Goal: Information Seeking & Learning: Learn about a topic

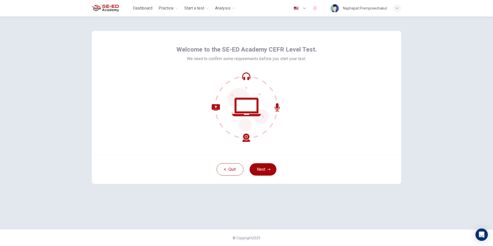
click at [264, 167] on button "Next" at bounding box center [262, 169] width 27 height 12
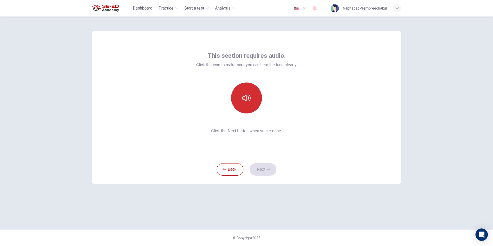
click at [241, 99] on button "button" at bounding box center [246, 97] width 31 height 31
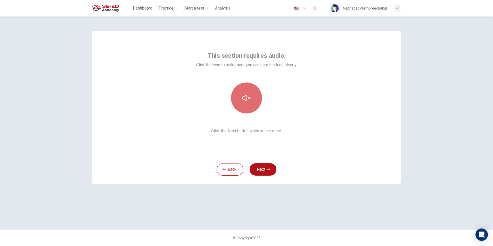
click at [241, 99] on button "button" at bounding box center [246, 97] width 31 height 31
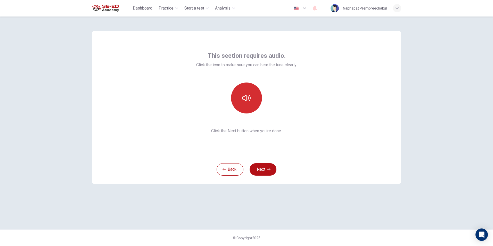
click at [241, 99] on button "button" at bounding box center [246, 97] width 31 height 31
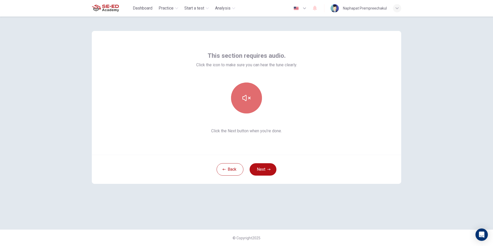
click at [241, 99] on button "button" at bounding box center [246, 97] width 31 height 31
click at [246, 97] on icon "button" at bounding box center [246, 98] width 8 height 8
click at [264, 169] on button "Next" at bounding box center [262, 169] width 27 height 12
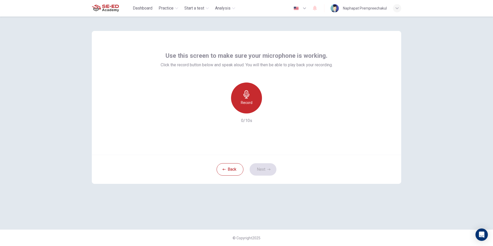
click at [242, 100] on h6 "Record" at bounding box center [247, 102] width 12 height 6
click at [250, 100] on div "Stop" at bounding box center [246, 97] width 31 height 31
click at [247, 101] on h6 "Record" at bounding box center [247, 102] width 12 height 6
click at [264, 119] on div "Stop 3/10s" at bounding box center [247, 102] width 172 height 41
click at [263, 131] on div "Use this screen to make sure your microphone is working. Click the record butto…" at bounding box center [246, 93] width 309 height 124
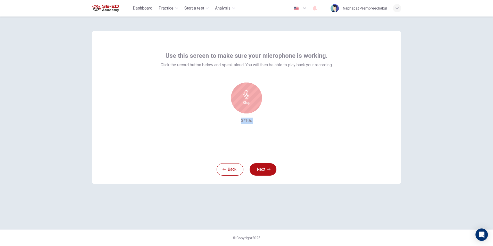
click at [263, 131] on div "Use this screen to make sure your microphone is working. Click the record butto…" at bounding box center [246, 93] width 309 height 124
drag, startPoint x: 263, startPoint y: 131, endPoint x: 258, endPoint y: 131, distance: 5.2
click at [258, 131] on div "Use this screen to make sure your microphone is working. Click the record butto…" at bounding box center [246, 93] width 309 height 124
click at [269, 170] on icon "button" at bounding box center [268, 169] width 3 height 2
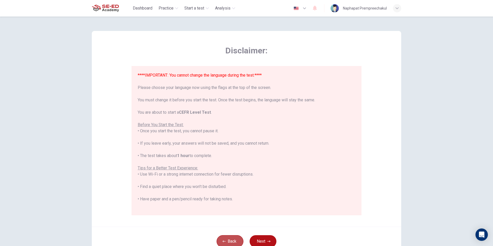
click at [229, 238] on button "Back" at bounding box center [229, 241] width 27 height 12
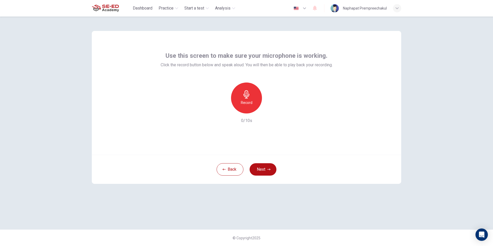
click at [243, 93] on icon "button" at bounding box center [246, 94] width 8 height 8
click at [246, 94] on icon "button" at bounding box center [246, 94] width 6 height 8
click at [271, 109] on icon "button" at bounding box center [270, 109] width 2 height 3
click at [224, 110] on icon "button" at bounding box center [222, 109] width 5 height 5
click at [240, 92] on div "Record" at bounding box center [246, 97] width 31 height 31
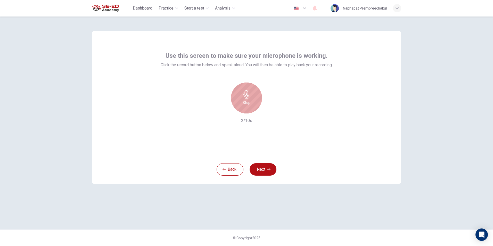
click at [240, 92] on div "Stop" at bounding box center [246, 97] width 31 height 31
click at [269, 110] on icon "button" at bounding box center [269, 109] width 5 height 5
click at [223, 111] on icon "button" at bounding box center [222, 109] width 5 height 5
click at [263, 165] on button "Next" at bounding box center [262, 169] width 27 height 12
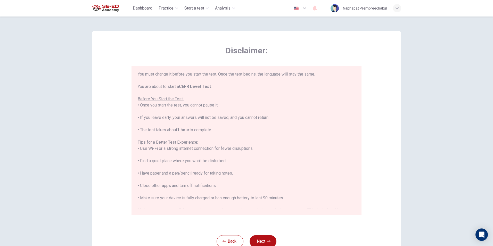
scroll to position [49, 0]
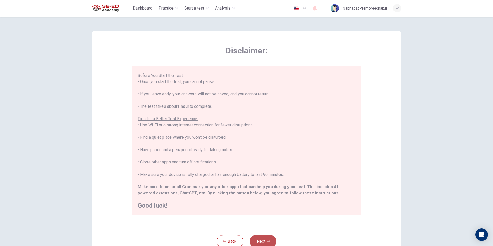
click at [259, 240] on button "Next" at bounding box center [262, 241] width 27 height 12
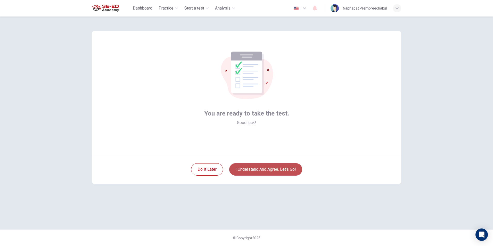
drag, startPoint x: 258, startPoint y: 165, endPoint x: 257, endPoint y: 170, distance: 4.3
click at [258, 166] on button "I understand and agree. Let’s go!" at bounding box center [265, 169] width 73 height 12
click at [257, 169] on button "I understand and agree. Let’s go!" at bounding box center [265, 169] width 73 height 12
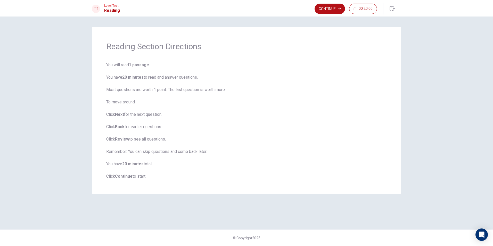
click at [127, 176] on b "Continue" at bounding box center [124, 176] width 18 height 5
click at [127, 174] on b "Continue" at bounding box center [124, 176] width 18 height 5
click at [325, 9] on button "Continue" at bounding box center [329, 9] width 30 height 10
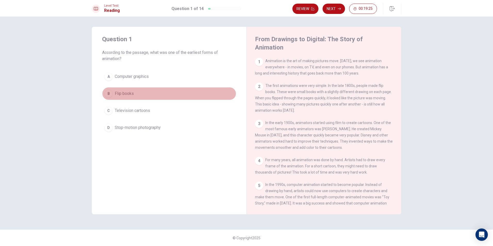
click at [108, 93] on div "B" at bounding box center [108, 93] width 8 height 8
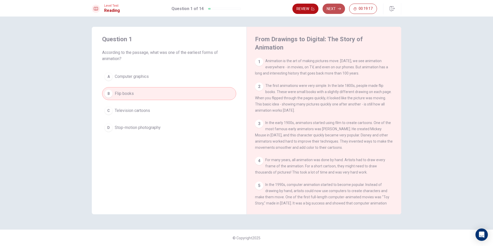
click at [335, 7] on button "Next" at bounding box center [333, 9] width 22 height 10
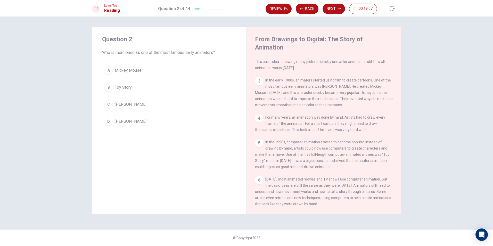
scroll to position [52, 0]
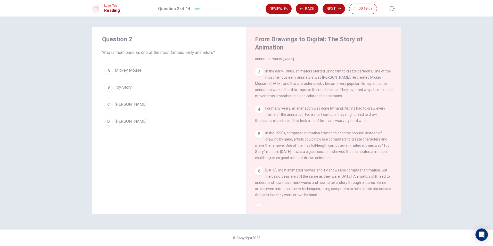
click at [119, 103] on span "[PERSON_NAME]" at bounding box center [131, 104] width 32 height 6
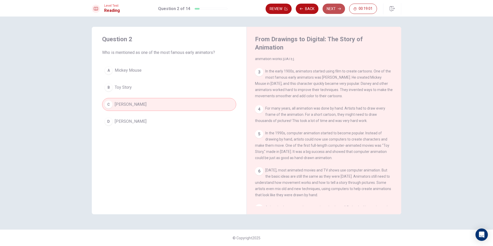
click at [338, 9] on icon "button" at bounding box center [339, 8] width 3 height 3
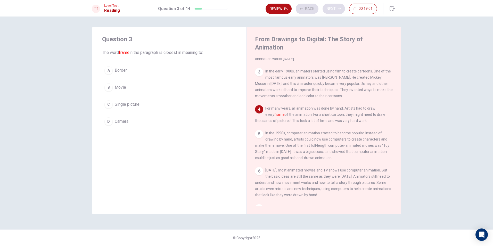
scroll to position [88, 0]
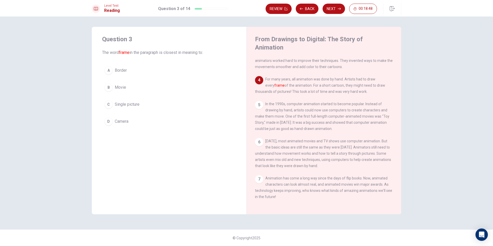
click at [110, 104] on div "C" at bounding box center [108, 104] width 8 height 8
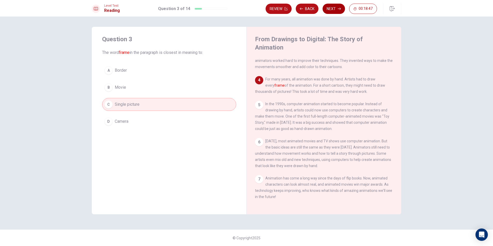
click at [330, 10] on button "Next" at bounding box center [333, 9] width 22 height 10
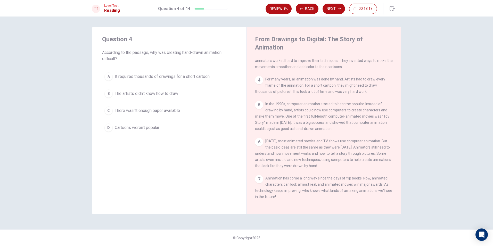
click at [121, 76] on span "It required thousands of drawings for a short cartoon" at bounding box center [162, 76] width 95 height 6
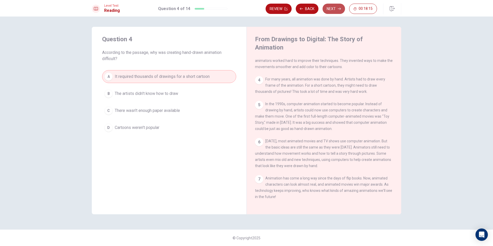
click at [339, 7] on icon "button" at bounding box center [339, 8] width 3 height 3
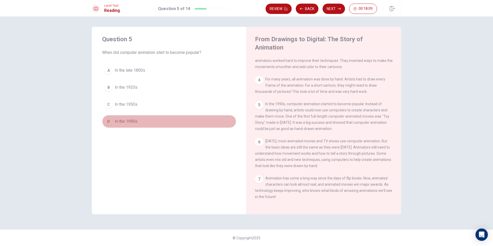
click at [137, 120] on span "In the 1990s" at bounding box center [126, 121] width 23 height 6
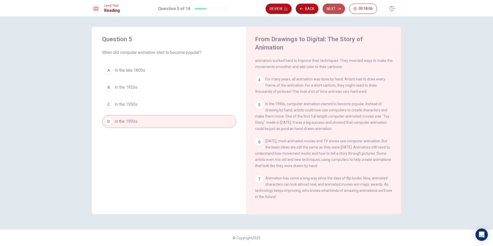
click at [331, 9] on button "Next" at bounding box center [333, 9] width 22 height 10
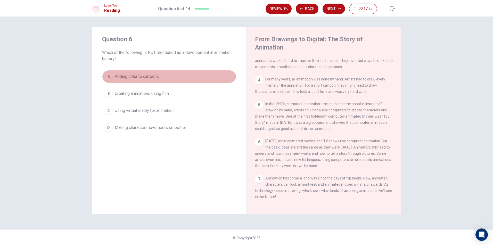
click at [181, 76] on button "A Adding color to cartoons" at bounding box center [169, 76] width 134 height 13
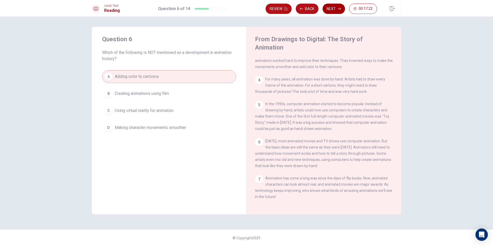
click at [334, 7] on button "Next" at bounding box center [333, 9] width 22 height 10
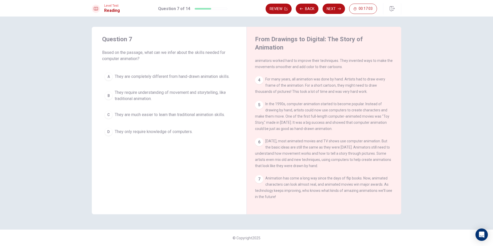
click at [185, 95] on span "They require understanding of movement and storytelling, like traditional anima…" at bounding box center [174, 95] width 119 height 12
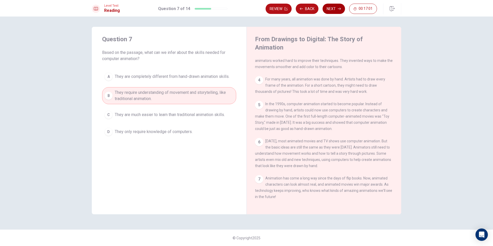
click at [328, 9] on button "Next" at bounding box center [333, 9] width 22 height 10
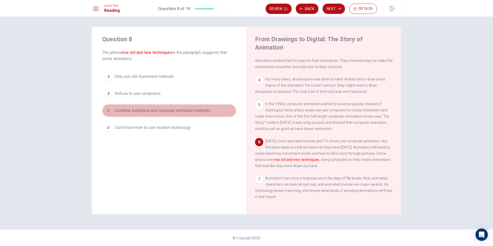
click at [154, 111] on span "Combine traditional and computer animation methods" at bounding box center [163, 110] width 96 height 6
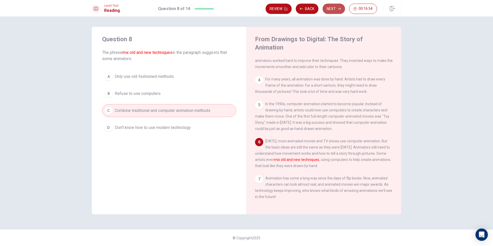
click at [339, 7] on button "Next" at bounding box center [333, 9] width 22 height 10
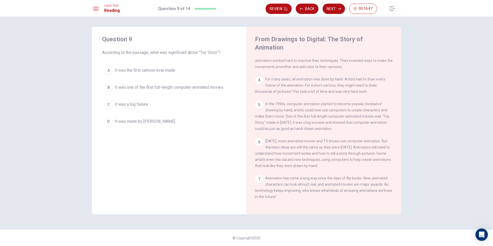
drag, startPoint x: 366, startPoint y: 140, endPoint x: 374, endPoint y: 147, distance: 11.1
click at [374, 147] on div "6 [DATE], most animated movies and TV shows use computer animation. But the bas…" at bounding box center [324, 153] width 138 height 31
drag, startPoint x: 372, startPoint y: 146, endPoint x: 381, endPoint y: 143, distance: 9.7
click at [381, 143] on div "6 [DATE], most animated movies and TV shows use computer animation. But the bas…" at bounding box center [324, 153] width 138 height 31
click at [381, 143] on span "[DATE], most animated movies and TV shows use computer animation. But the basic…" at bounding box center [323, 153] width 136 height 29
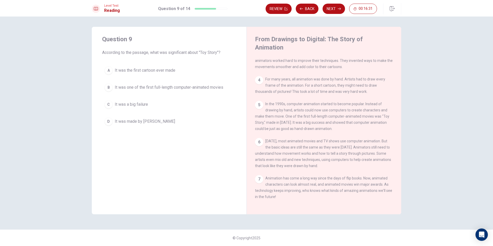
click at [151, 88] on span "It was one of the first full-length computer-animated movies" at bounding box center [169, 87] width 108 height 6
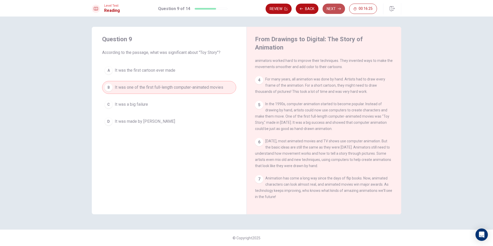
click at [336, 7] on button "Next" at bounding box center [333, 9] width 22 height 10
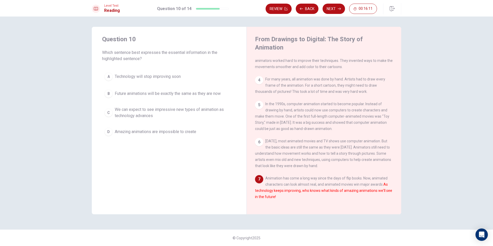
click at [123, 113] on span "We can expect to see impressive new types of animation as technology advances" at bounding box center [174, 112] width 119 height 12
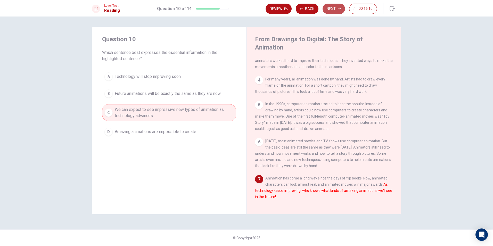
click at [333, 5] on button "Next" at bounding box center [333, 9] width 22 height 10
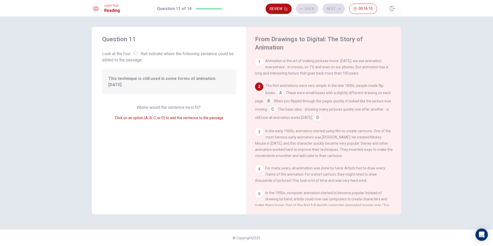
scroll to position [26, 0]
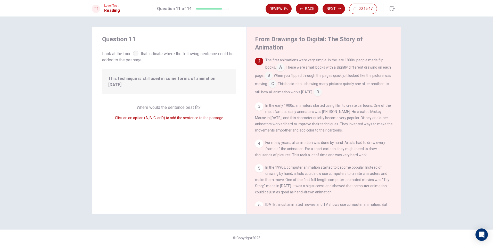
click at [282, 64] on input at bounding box center [280, 68] width 8 height 8
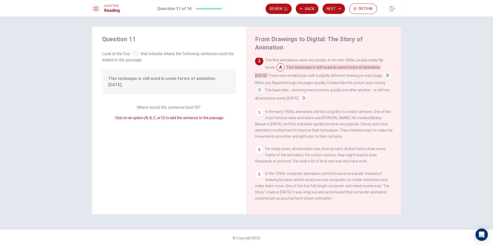
click at [282, 64] on input at bounding box center [280, 68] width 8 height 8
click at [299, 95] on input at bounding box center [303, 99] width 8 height 8
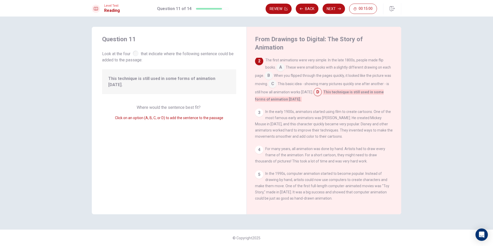
click at [276, 80] on input at bounding box center [272, 84] width 8 height 8
click at [259, 108] on div "3" at bounding box center [259, 112] width 8 height 8
click at [261, 108] on div "3" at bounding box center [259, 112] width 8 height 8
click at [307, 81] on span "This technique is still used in some forms of animation [DATE]." at bounding box center [331, 83] width 108 height 5
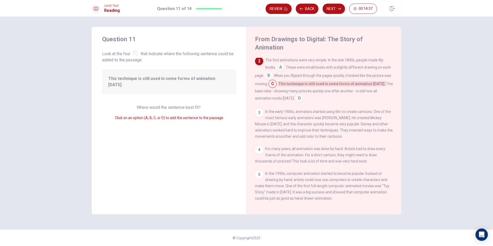
drag, startPoint x: 307, startPoint y: 78, endPoint x: 294, endPoint y: 88, distance: 15.8
click at [307, 81] on span "This technique is still used in some forms of animation [DATE]." at bounding box center [331, 83] width 108 height 5
drag, startPoint x: 219, startPoint y: 111, endPoint x: 207, endPoint y: 111, distance: 11.6
click at [218, 116] on span "Click on an option (A, B, C, or D) to add the sentence to the passage" at bounding box center [169, 118] width 108 height 4
click at [189, 105] on span "Where would the sentence best fit?" at bounding box center [169, 107] width 65 height 5
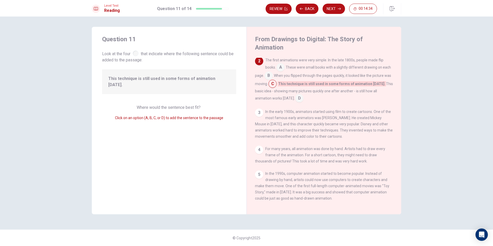
click at [202, 73] on div "This technique is still used in some forms of animation [DATE]." at bounding box center [169, 81] width 134 height 25
drag, startPoint x: 294, startPoint y: 76, endPoint x: 273, endPoint y: 77, distance: 21.1
click at [273, 77] on div "The first animations were very simple. In the late 1800s, people made flip book…" at bounding box center [324, 79] width 138 height 45
click at [276, 80] on input at bounding box center [272, 84] width 8 height 8
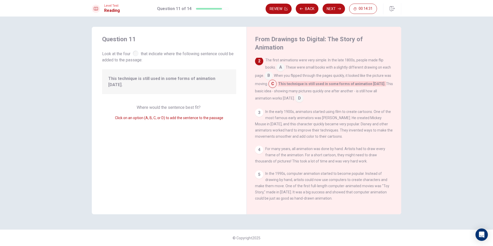
click at [276, 80] on input at bounding box center [272, 84] width 8 height 8
click at [307, 81] on span "This technique is still used in some forms of animation [DATE]." at bounding box center [331, 83] width 108 height 5
click at [330, 3] on div "Level Test Reading Question 11 of 14 Review Back Next 00:14:29" at bounding box center [246, 8] width 493 height 16
click at [327, 7] on button "Next" at bounding box center [333, 9] width 22 height 10
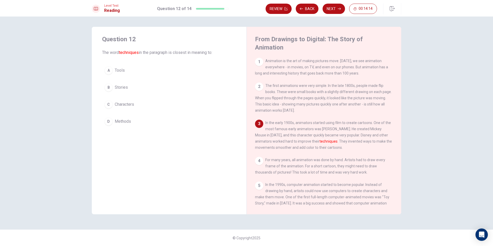
click at [181, 124] on button "D Methods" at bounding box center [169, 121] width 134 height 13
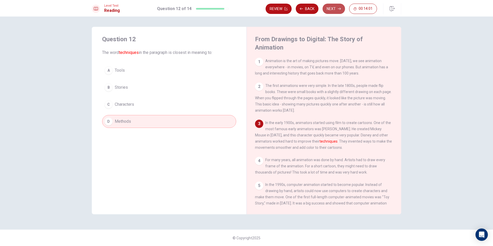
click at [333, 10] on button "Next" at bounding box center [333, 9] width 22 height 10
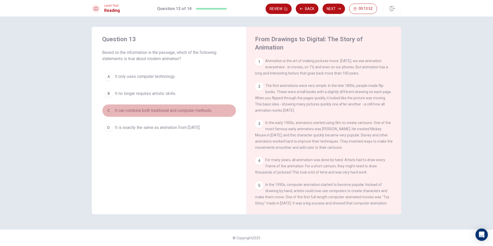
click at [158, 109] on span "It can combine both traditional and computer methods." at bounding box center [163, 110] width 97 height 6
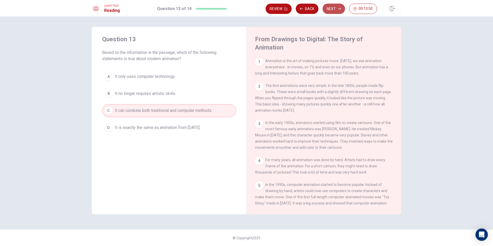
click at [335, 7] on button "Next" at bounding box center [333, 9] width 22 height 10
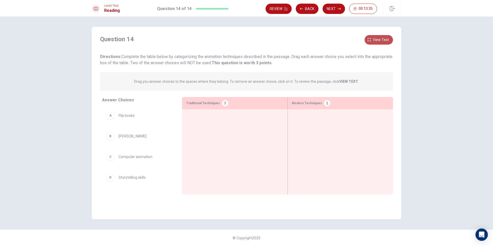
click at [374, 37] on span "View text" at bounding box center [381, 40] width 16 height 6
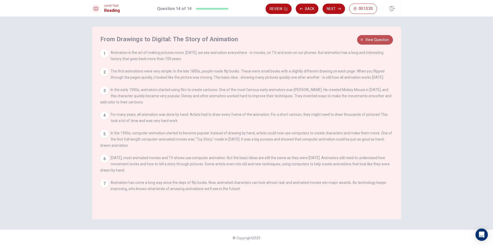
click at [374, 37] on span "View question" at bounding box center [376, 40] width 23 height 6
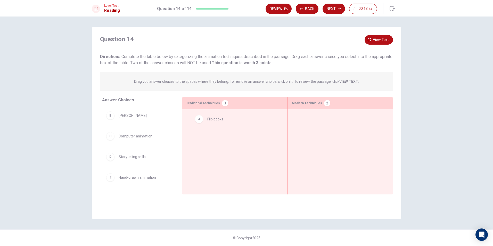
drag, startPoint x: 111, startPoint y: 119, endPoint x: 201, endPoint y: 122, distance: 90.0
drag, startPoint x: 109, startPoint y: 117, endPoint x: 314, endPoint y: 124, distance: 205.2
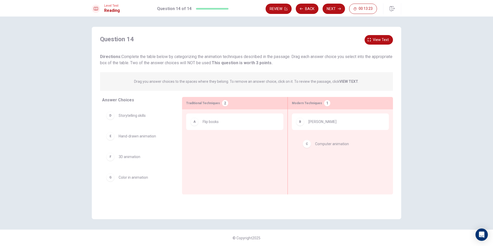
drag, startPoint x: 108, startPoint y: 117, endPoint x: 305, endPoint y: 145, distance: 199.4
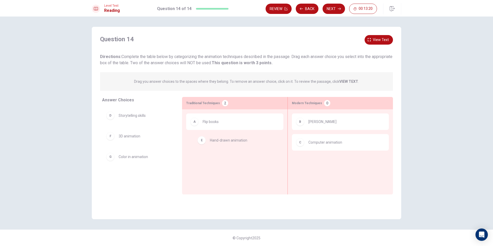
drag, startPoint x: 120, startPoint y: 140, endPoint x: 151, endPoint y: 137, distance: 30.8
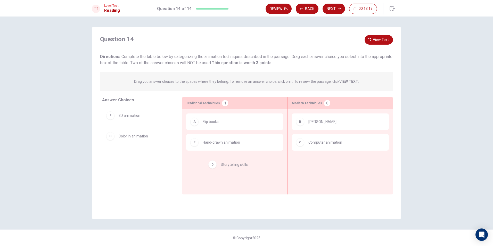
drag, startPoint x: 110, startPoint y: 122, endPoint x: 212, endPoint y: 179, distance: 117.3
drag, startPoint x: 121, startPoint y: 115, endPoint x: 338, endPoint y: 160, distance: 221.1
drag, startPoint x: 112, startPoint y: 115, endPoint x: 310, endPoint y: 164, distance: 204.1
drag, startPoint x: 112, startPoint y: 139, endPoint x: 311, endPoint y: 165, distance: 201.1
click at [326, 8] on button "Next" at bounding box center [333, 9] width 22 height 10
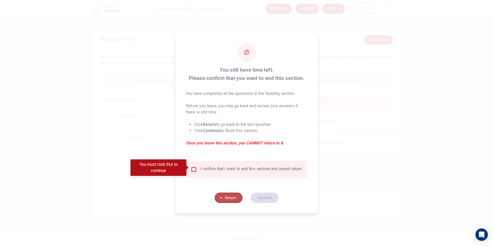
click at [221, 199] on icon "button" at bounding box center [221, 197] width 3 height 3
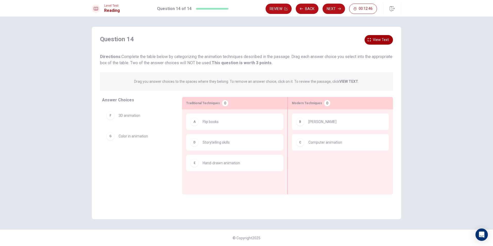
click at [380, 38] on span "View text" at bounding box center [381, 40] width 16 height 6
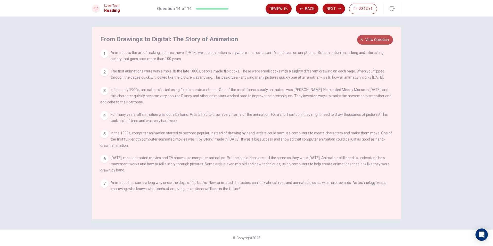
click at [369, 39] on span "View question" at bounding box center [376, 40] width 23 height 6
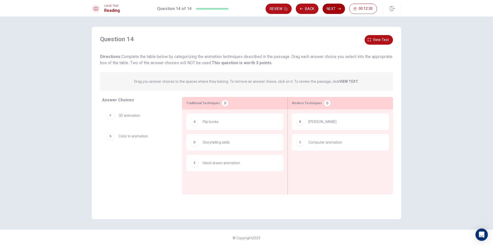
click at [333, 8] on button "Next" at bounding box center [333, 9] width 22 height 10
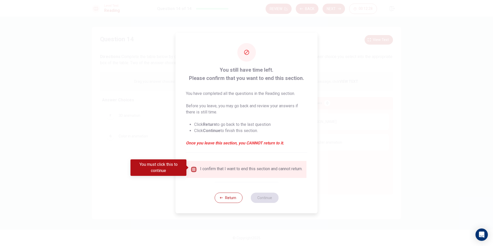
click at [195, 169] on input "You must click this to continue" at bounding box center [194, 169] width 6 height 6
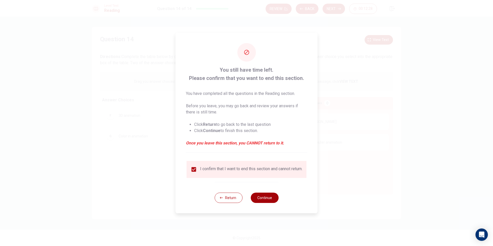
click at [262, 203] on button "Continue" at bounding box center [264, 197] width 28 height 10
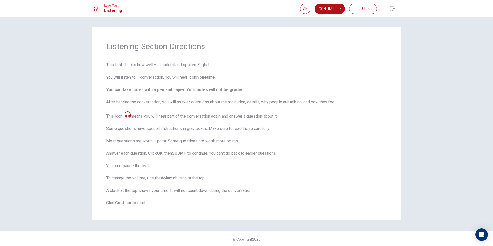
scroll to position [1, 0]
click at [335, 8] on button "Continue" at bounding box center [329, 9] width 30 height 10
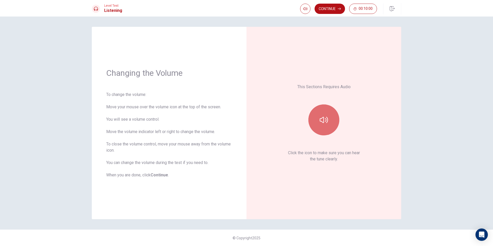
click at [323, 120] on icon "button" at bounding box center [323, 120] width 8 height 8
click at [327, 8] on button "Continue" at bounding box center [329, 9] width 30 height 10
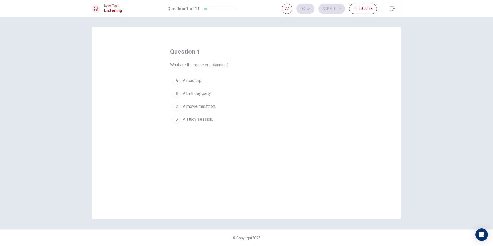
click at [177, 80] on div "A" at bounding box center [176, 81] width 8 height 8
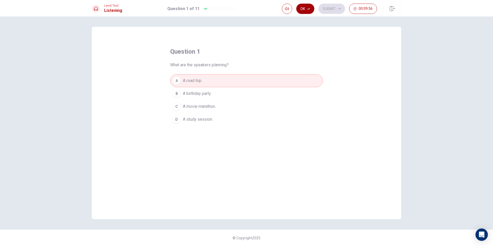
click at [304, 9] on button "Ok" at bounding box center [305, 9] width 18 height 10
click at [330, 7] on button "Submit" at bounding box center [331, 9] width 27 height 10
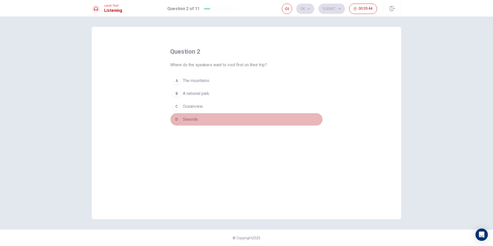
click at [180, 120] on div "D" at bounding box center [176, 119] width 8 height 8
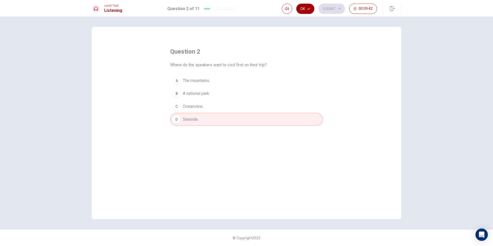
click at [308, 8] on icon "button" at bounding box center [308, 8] width 3 height 3
click at [325, 9] on button "Submit" at bounding box center [331, 9] width 27 height 10
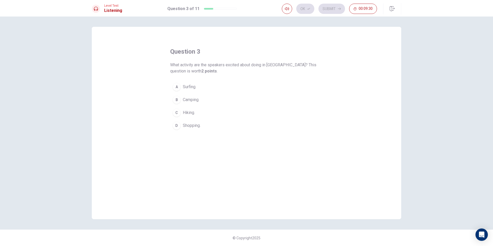
click at [190, 100] on span "Camping." at bounding box center [191, 100] width 16 height 6
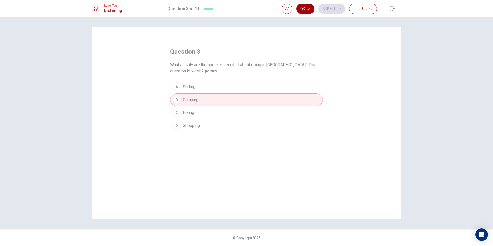
click at [306, 7] on button "Ok" at bounding box center [305, 9] width 18 height 10
click at [323, 8] on button "Submit" at bounding box center [331, 9] width 27 height 10
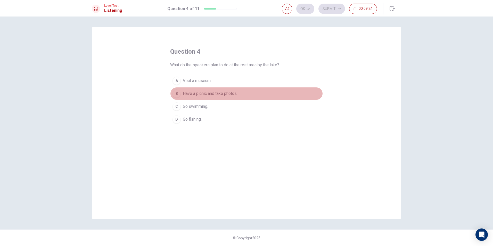
click at [184, 92] on span "Have a picnic and take photos." at bounding box center [210, 93] width 55 height 6
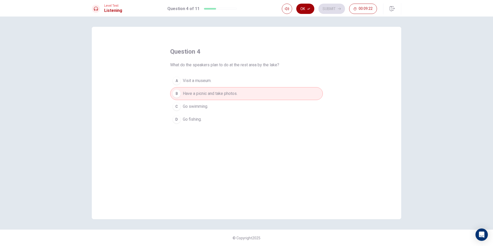
click at [308, 10] on button "Ok" at bounding box center [305, 9] width 18 height 10
click at [328, 6] on button "Submit" at bounding box center [331, 9] width 27 height 10
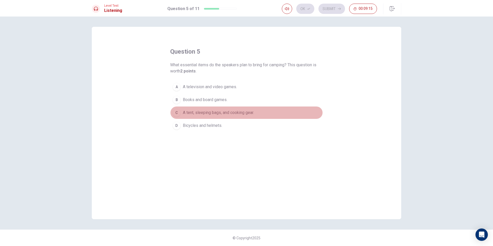
click at [206, 112] on span "A tent, sleeping bags, and cooking gear." at bounding box center [218, 113] width 71 height 6
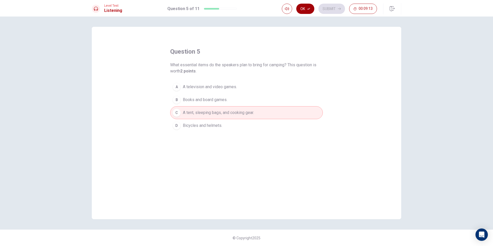
click at [306, 11] on button "Ok" at bounding box center [305, 9] width 18 height 10
click at [325, 9] on button "Submit" at bounding box center [331, 9] width 27 height 10
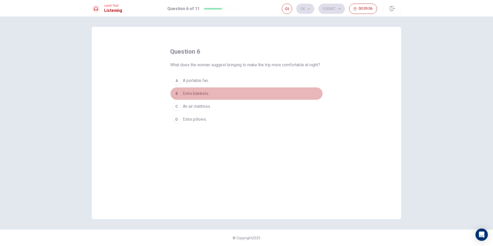
click at [185, 97] on span "Extra blankets." at bounding box center [196, 93] width 26 height 6
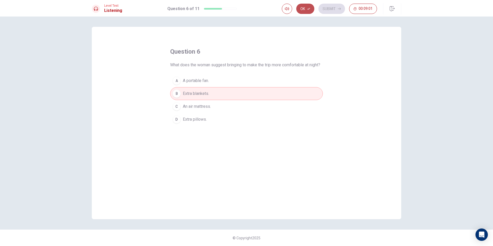
click at [304, 5] on button "Ok" at bounding box center [305, 9] width 18 height 10
click at [335, 4] on button "Submit" at bounding box center [331, 9] width 27 height 10
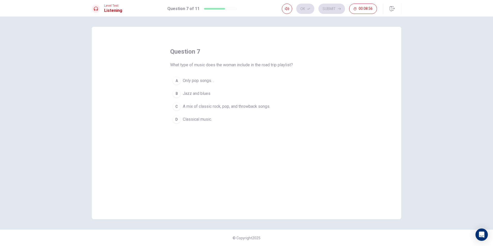
click at [207, 105] on span "A mix of classic rock, pop, and throwback songs." at bounding box center [226, 106] width 87 height 6
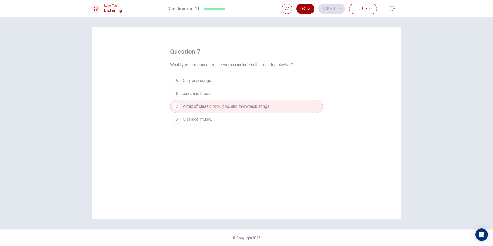
click at [310, 7] on button "Ok" at bounding box center [305, 9] width 18 height 10
click at [329, 5] on button "Submit" at bounding box center [331, 9] width 27 height 10
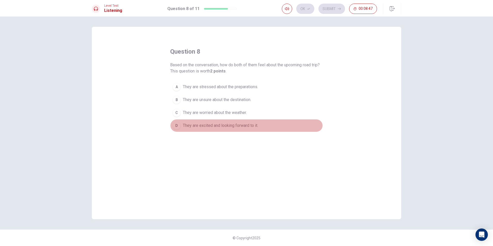
click at [184, 128] on span "They are excited and looking forward to it." at bounding box center [220, 125] width 75 height 6
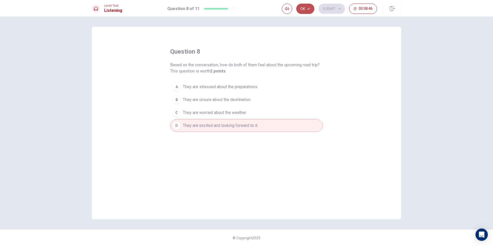
click at [304, 9] on button "Ok" at bounding box center [305, 9] width 18 height 10
click at [329, 5] on button "Submit" at bounding box center [331, 9] width 27 height 10
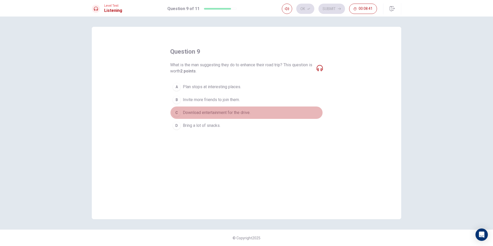
click at [210, 111] on span "Download entertainment for the drive." at bounding box center [217, 113] width 68 height 6
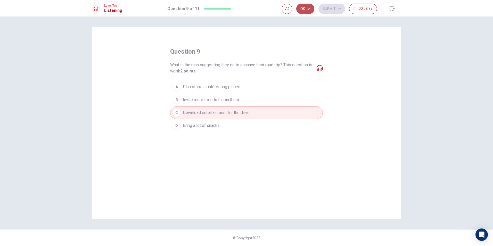
click at [306, 7] on button "Ok" at bounding box center [305, 9] width 18 height 10
click at [330, 7] on button "Submit" at bounding box center [331, 9] width 27 height 10
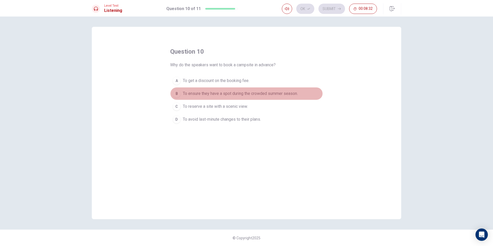
click at [196, 94] on span "To ensure they have a spot during the crowded summer season." at bounding box center [240, 93] width 115 height 6
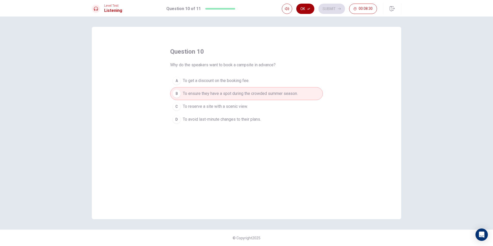
click at [305, 7] on button "Ok" at bounding box center [305, 9] width 18 height 10
click at [326, 6] on button "Submit" at bounding box center [331, 9] width 27 height 10
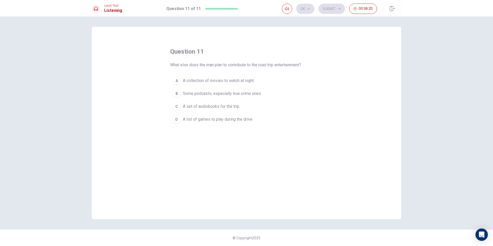
click at [221, 95] on span "Some podcasts, especially true crime ones." at bounding box center [222, 93] width 79 height 6
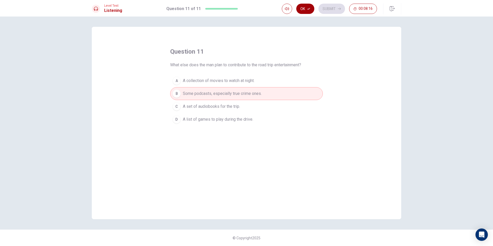
click at [306, 7] on button "Ok" at bounding box center [305, 9] width 18 height 10
click at [325, 5] on button "Submit" at bounding box center [331, 9] width 27 height 10
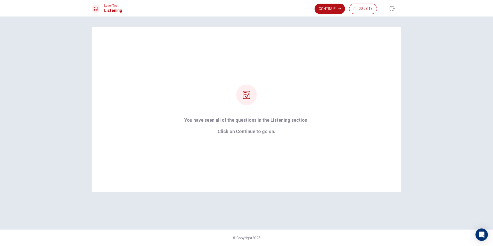
click at [328, 2] on div "Level Test Listening Continue 00:08:13" at bounding box center [246, 8] width 493 height 16
click at [327, 5] on button "Continue" at bounding box center [329, 9] width 30 height 10
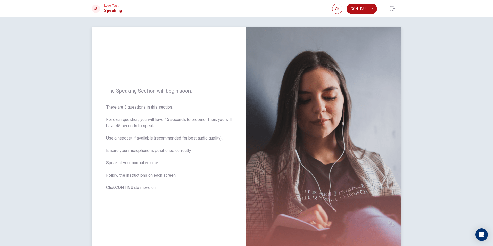
scroll to position [26, 0]
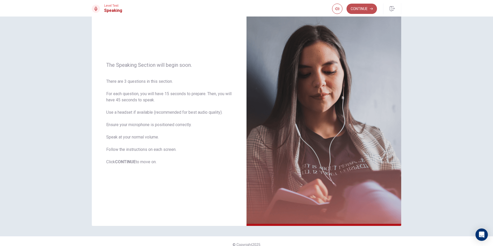
click at [363, 7] on button "Continue" at bounding box center [361, 9] width 30 height 10
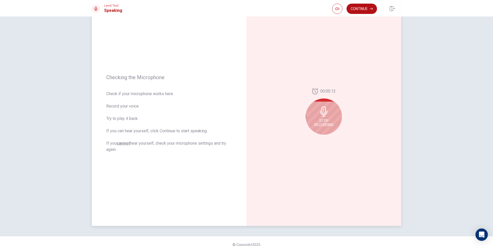
click at [326, 116] on div "Stop Recording" at bounding box center [324, 116] width 36 height 36
click at [328, 138] on icon "Play Audio" at bounding box center [329, 138] width 2 height 3
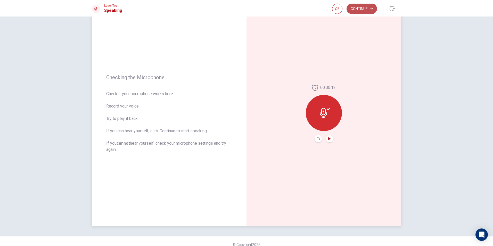
click at [368, 9] on button "Continue" at bounding box center [361, 9] width 30 height 10
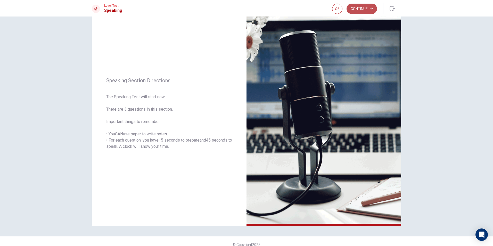
click at [365, 10] on button "Continue" at bounding box center [361, 9] width 30 height 10
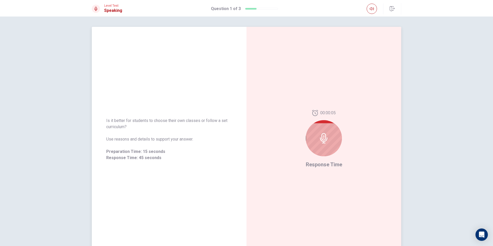
click at [314, 141] on div at bounding box center [324, 138] width 36 height 36
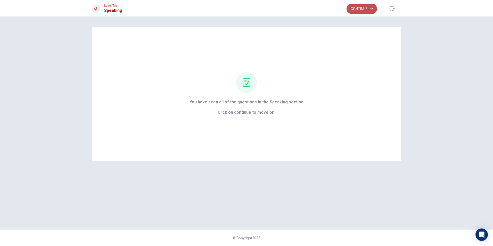
click at [353, 9] on button "Continue" at bounding box center [361, 9] width 30 height 10
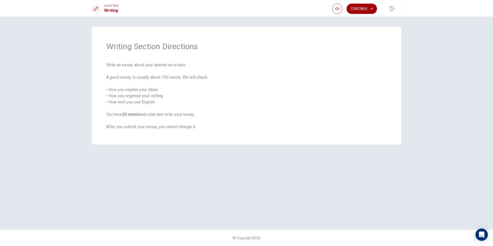
click at [371, 9] on icon "button" at bounding box center [370, 9] width 3 height 2
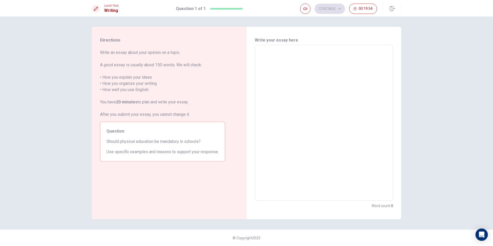
click at [277, 57] on textarea at bounding box center [323, 122] width 131 height 147
click at [266, 73] on textarea at bounding box center [323, 122] width 131 height 147
type textarea "I"
type textarea "x"
type textarea "IS"
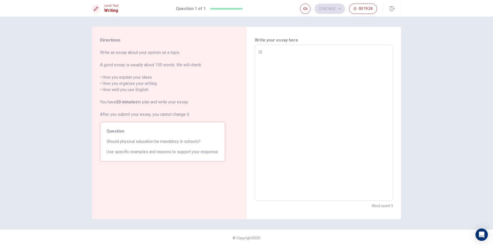
type textarea "x"
type textarea "I"
type textarea "x"
type textarea "Is"
type textarea "x"
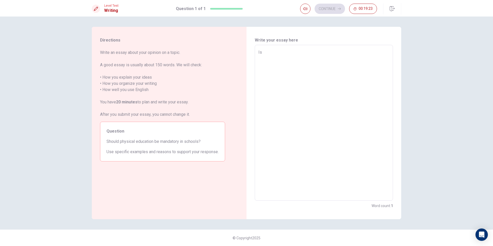
type textarea "Is"
type textarea "x"
type textarea "Is p"
type textarea "x"
type textarea "Is ph"
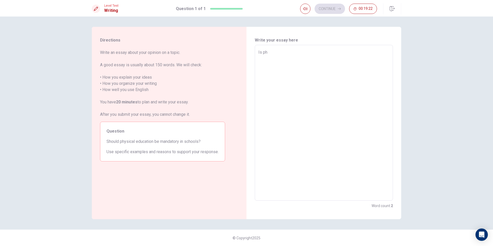
type textarea "x"
type textarea "Is phy"
type textarea "x"
type textarea "Is phys"
type textarea "x"
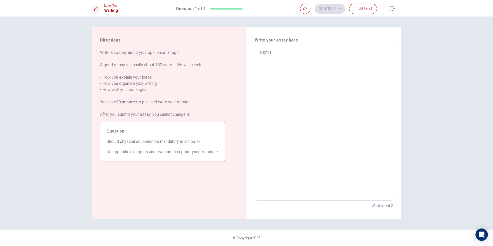
type textarea "Is physi"
type textarea "x"
type textarea "Is physic"
type textarea "x"
type textarea "Is physica"
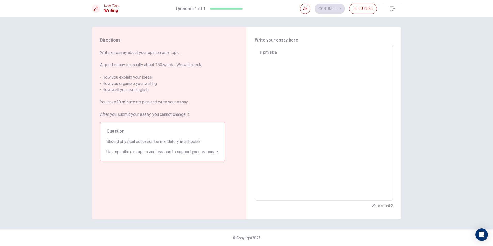
type textarea "x"
type textarea "Is physical"
type textarea "x"
type textarea "Is physical"
type textarea "x"
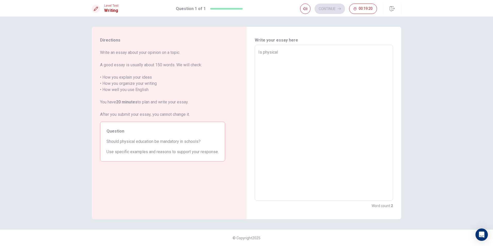
type textarea "Is physical e"
type textarea "x"
type textarea "Is physical ed"
type textarea "x"
type textarea "Is physical edu"
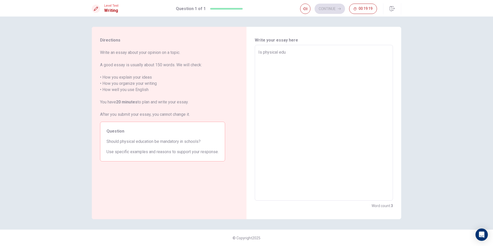
type textarea "x"
type textarea "Is physical educ"
type textarea "x"
type textarea "Is physical educa"
type textarea "x"
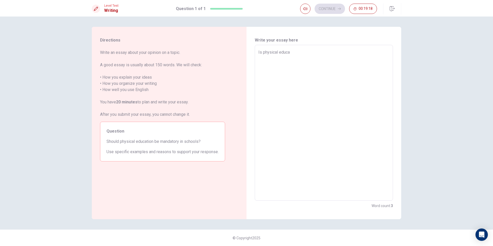
type textarea "Is physical educat"
type textarea "x"
type textarea "Is physical educati"
type textarea "x"
type textarea "Is physical educatio"
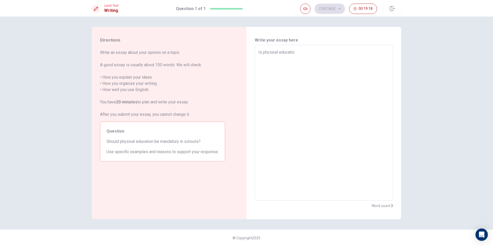
type textarea "x"
type textarea "Is physical education"
type textarea "x"
type textarea "Is physical education"
type textarea "x"
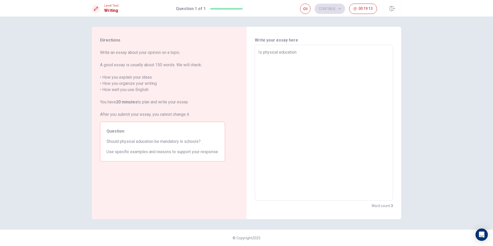
type textarea "Is physical education i"
type textarea "x"
type textarea "Is physical education im"
type textarea "x"
type textarea "Is physical education imp"
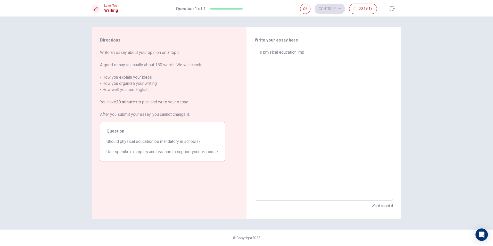
type textarea "x"
type textarea "Is physical education impo"
type textarea "x"
type textarea "Is physical education impor"
type textarea "x"
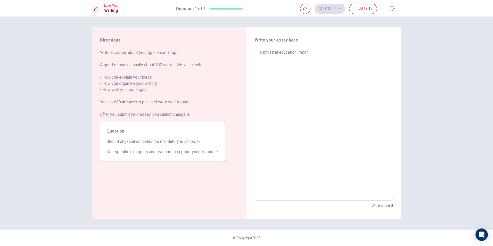
type textarea "Is physical education import"
type textarea "x"
type textarea "Is physical education importa"
type textarea "x"
type textarea "Is physical education importan"
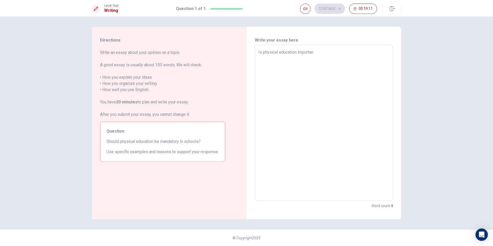
type textarea "x"
type textarea "Is physical education important"
type textarea "x"
type textarea "Is physical education important"
type textarea "x"
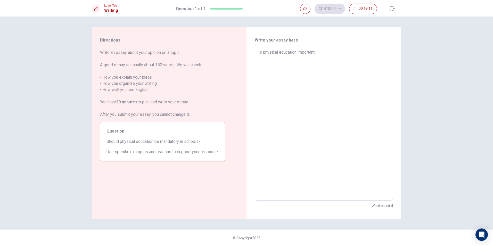
type textarea "Is physical education important i"
type textarea "x"
type textarea "Is physical education important in"
type textarea "x"
type textarea "Is physical education important in"
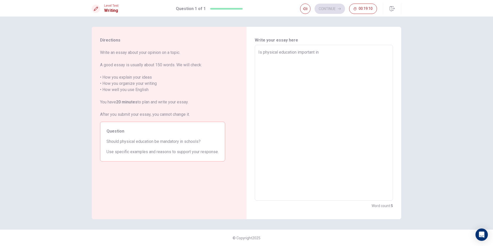
type textarea "x"
type textarea "Is physical education important in S"
type textarea "x"
type textarea "Is physical education important in"
type textarea "x"
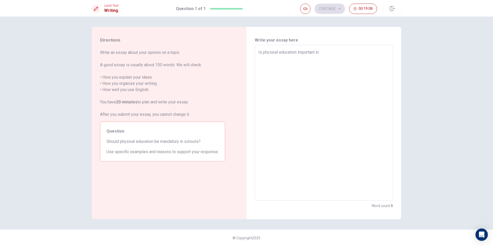
type textarea "Is physical education important in s"
type textarea "x"
type textarea "Is physical education important in [GEOGRAPHIC_DATA]"
type textarea "x"
type textarea "Is physical education important in sch"
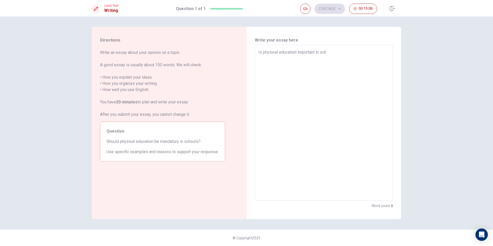
type textarea "x"
type textarea "Is physical education important in scho"
type textarea "x"
type textarea "Is physical education important in schoo"
type textarea "x"
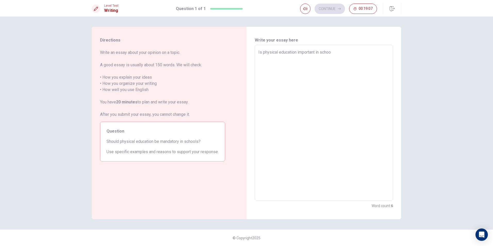
type textarea "Is physical education important in school"
type textarea "x"
type textarea "Is physical education important in school."
type textarea "x"
type textarea "Is physical education important in school."
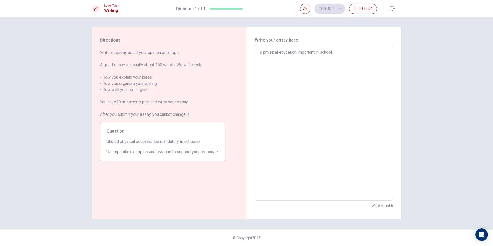
type textarea "x"
type textarea "Is physical education important in school. I"
type textarea "x"
type textarea "Is physical education important in school. It"
type textarea "x"
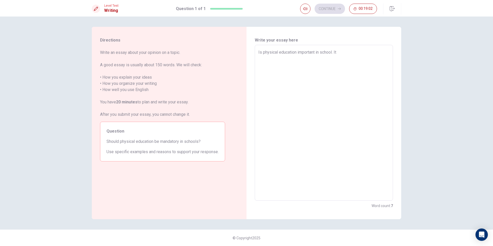
type textarea "Is physical education important in school. It"
type textarea "x"
type textarea "Is physical education important in school. It"
type textarea "x"
type textarea "Is physical education important in school. I"
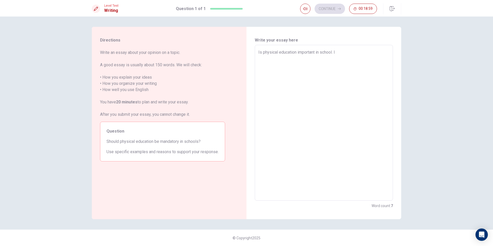
type textarea "x"
type textarea "Is physical education important in school. It"
type textarea "x"
type textarea "Is physical education important in school. It"
type textarea "x"
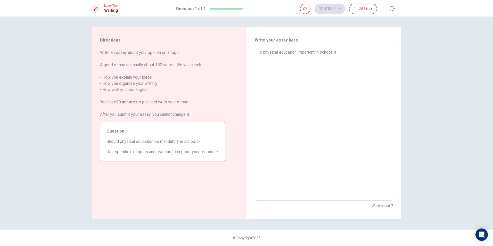
type textarea "Is physical education important in school. It i"
type textarea "x"
type textarea "Is physical education important in school. It is"
type textarea "x"
type textarea "Is physical education important in school. It is"
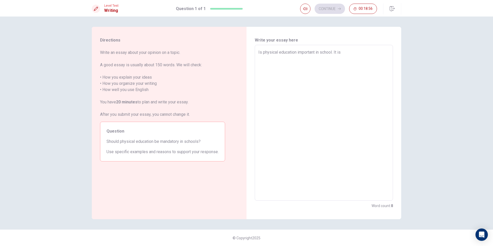
type textarea "x"
type textarea "Is physical education important in school. It is a"
type textarea "x"
type textarea "Is physical education important in school. It is a"
type textarea "x"
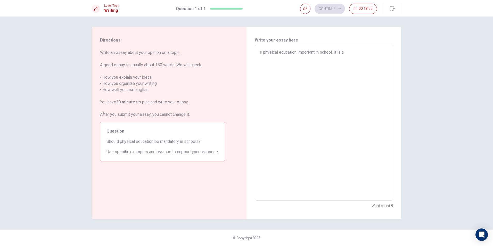
type textarea "Is physical education important in school. It is a c"
type textarea "x"
type textarea "Is physical education important in school. It is a co"
type textarea "x"
type textarea "Is physical education important in school. It is a con"
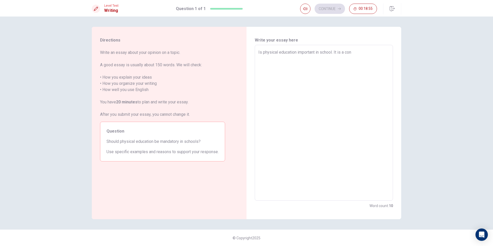
type textarea "x"
type textarea "Is physical education important in school. It is a cont"
type textarea "x"
type textarea "Is physical education important in school. It is a contr"
type textarea "x"
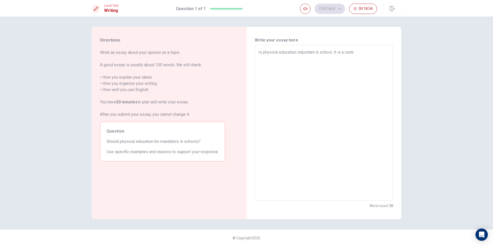
type textarea "Is physical education important in school. It is a contro"
type textarea "x"
type textarea "Is physical education important in school. It is a controv"
type textarea "x"
type textarea "Is physical education important in school. It is a controve"
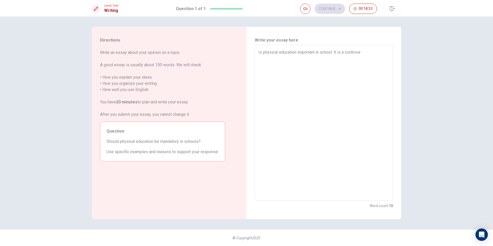
type textarea "x"
type textarea "Is physical education important in school. It is a controver"
type textarea "x"
type textarea "Is physical education important in school. It is a controvers"
type textarea "x"
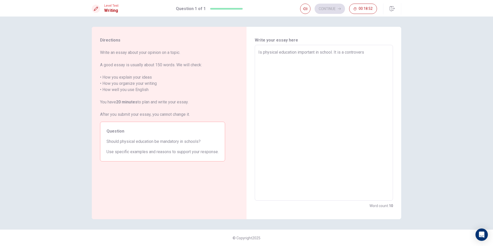
type textarea "Is physical education important in school. It is a controversi"
type textarea "x"
type textarea "Is physical education important in school. It is a controversia"
type textarea "x"
type textarea "Is physical education important in school. It is a controversial"
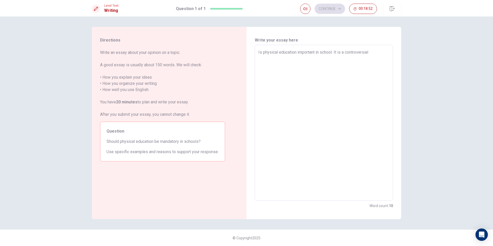
type textarea "x"
type textarea "Is physical education important in school. It is a controversial"
type textarea "x"
type textarea "Is physical education important in school. It is a controversial t"
type textarea "x"
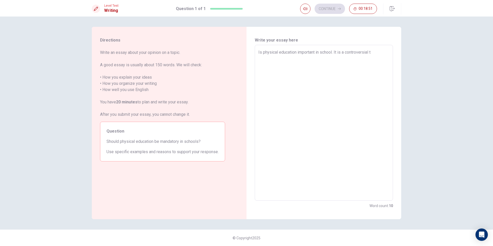
type textarea "Is physical education important in school. It is a controversial ti"
type textarea "x"
type textarea "Is physical education important in school. It is a controversial t"
type textarea "x"
type textarea "Is physical education important in school. It is a controversial to"
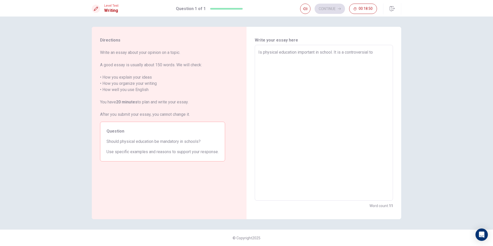
type textarea "x"
type textarea "Is physical education important in school. It is a controversial top"
type textarea "x"
type textarea "Is physical education important in school. It is a controversial topi"
type textarea "x"
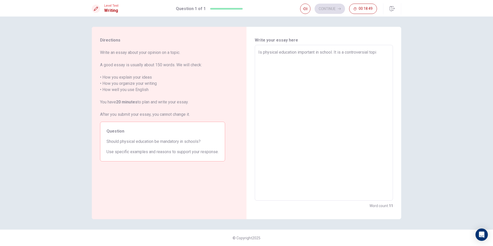
type textarea "Is physical education important in school. It is a controversial topic"
type textarea "x"
type textarea "Is physical education important in school. It is a controversial topic,"
type textarea "x"
type textarea "Is physical education important in school. It is a controversial topic,"
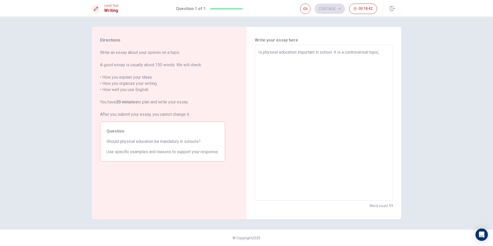
type textarea "x"
type textarea "Is physical education important in school. It is a controversial topic, s"
type textarea "x"
type textarea "Is physical education important in school. It is a controversial topic, so"
type textarea "x"
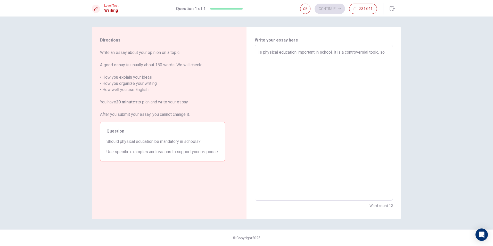
type textarea "Is physical education important in school. It is a controversial topic, som"
type textarea "x"
type textarea "Is physical education important in school. It is a controversial topic, some"
type textarea "x"
type textarea "Is physical education important in school. It is a controversial topic, some"
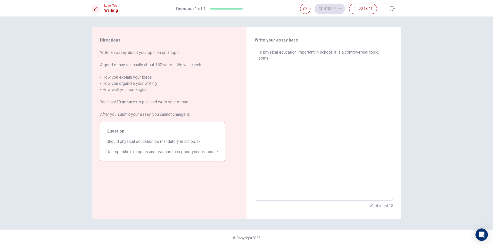
type textarea "x"
type textarea "Is physical education important in school. It is a controversial topic, some m"
type textarea "x"
type textarea "Is physical education important in school. It is a controversial topic, some mi"
type textarea "x"
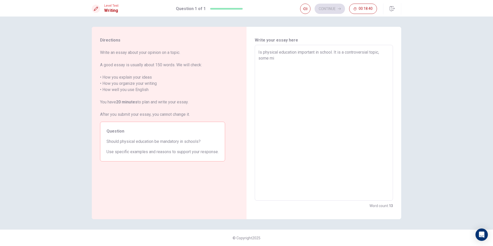
type textarea "Is physical education important in school. It is a controversial topic, some mig"
type textarea "x"
type textarea "Is physical education important in school. It is a controversial topic, some mi…"
type textarea "x"
type textarea "Is physical education important in school. It is a controversial topic, some mi…"
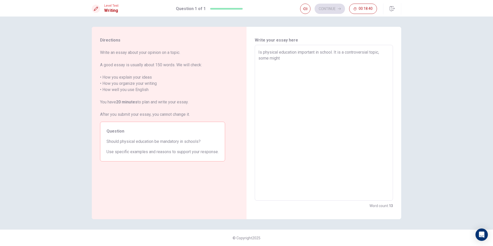
type textarea "x"
type textarea "Is physical education important in school. It is a controversial topic, some mi…"
type textarea "x"
type textarea "Is physical education important in school. It is a controversial topic, some mi…"
type textarea "x"
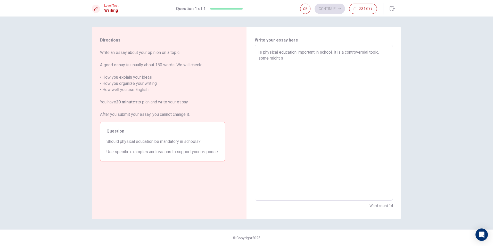
type textarea "Is physical education important in school. It is a controversial topic, some mi…"
type textarea "x"
type textarea "Is physical education important in school. It is a controversial topic, some mi…"
type textarea "x"
type textarea "Is physical education important in school. It is a controversial topic, some mi…"
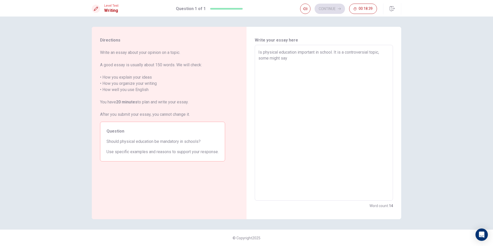
type textarea "x"
type textarea "Is physical education important in school. It is a controversial topic, some mi…"
type textarea "x"
type textarea "Is physical education important in school. It is a controversial topic, some mi…"
type textarea "x"
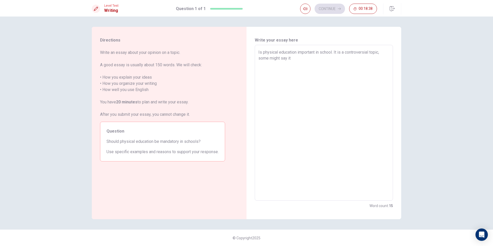
type textarea "Is physical education important in school. It is a controversial topic, some mi…"
type textarea "x"
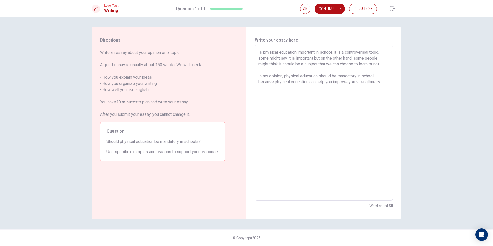
click at [356, 83] on textarea "Is physical education important in school. It is a controversial topic, some mi…" at bounding box center [323, 122] width 131 height 147
click at [385, 83] on textarea "Is physical education important in school. It is a controversial topic, some mi…" at bounding box center [323, 122] width 131 height 147
drag, startPoint x: 277, startPoint y: 93, endPoint x: 267, endPoint y: 93, distance: 10.3
click at [267, 93] on textarea "Is physical education important in school. It is a controversial topic, some mi…" at bounding box center [323, 122] width 131 height 147
click at [311, 96] on textarea "Is physical education important in school. It is a controversial topic, some mi…" at bounding box center [323, 122] width 131 height 147
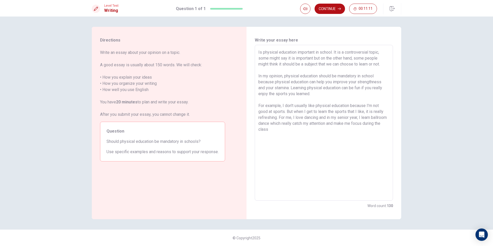
click at [370, 117] on textarea "Is physical education important in school. It is a controversial topic, some mi…" at bounding box center [323, 122] width 131 height 147
click at [373, 117] on textarea "Is physical education important in school. It is a controversial topic, some mi…" at bounding box center [323, 122] width 131 height 147
click at [297, 132] on textarea "Is physical education important in school. It is a controversial topic, some mi…" at bounding box center [323, 122] width 131 height 147
click at [296, 128] on textarea "Is physical education important in school. It is a controversial topic, some mi…" at bounding box center [323, 122] width 131 height 147
click at [280, 145] on textarea "Is physical education important in school. It is a controversial topic, some mi…" at bounding box center [323, 122] width 131 height 147
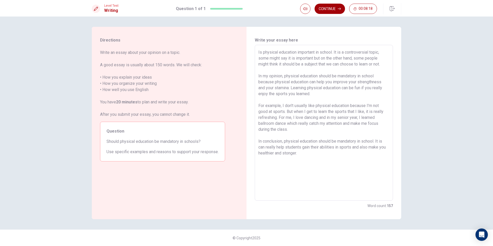
click at [328, 9] on button "Continue" at bounding box center [329, 9] width 30 height 10
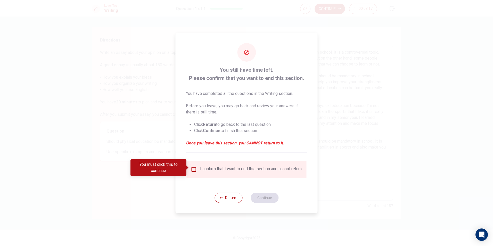
click at [195, 171] on div "I confirm that I want to end this section and cannot return." at bounding box center [247, 169] width 112 height 6
click at [183, 165] on div "You must click this to continue" at bounding box center [158, 167] width 56 height 16
click at [192, 166] on input "You must click this to continue" at bounding box center [194, 169] width 6 height 6
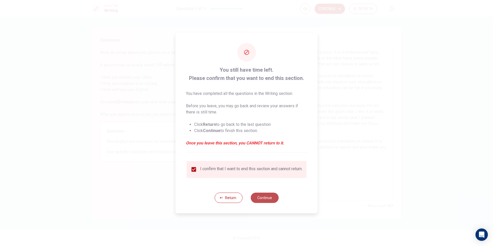
click at [256, 200] on button "Continue" at bounding box center [264, 197] width 28 height 10
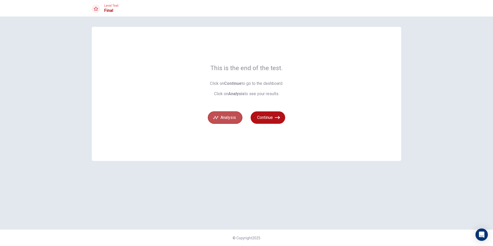
click at [221, 117] on button "Analysis" at bounding box center [225, 117] width 35 height 12
